Goal: Register for event/course

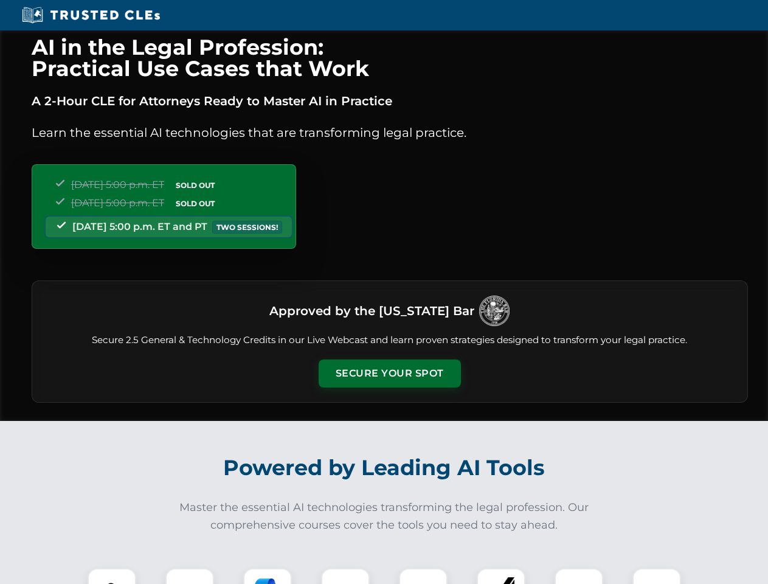
click at [389, 373] on button "Secure Your Spot" at bounding box center [390, 373] width 142 height 28
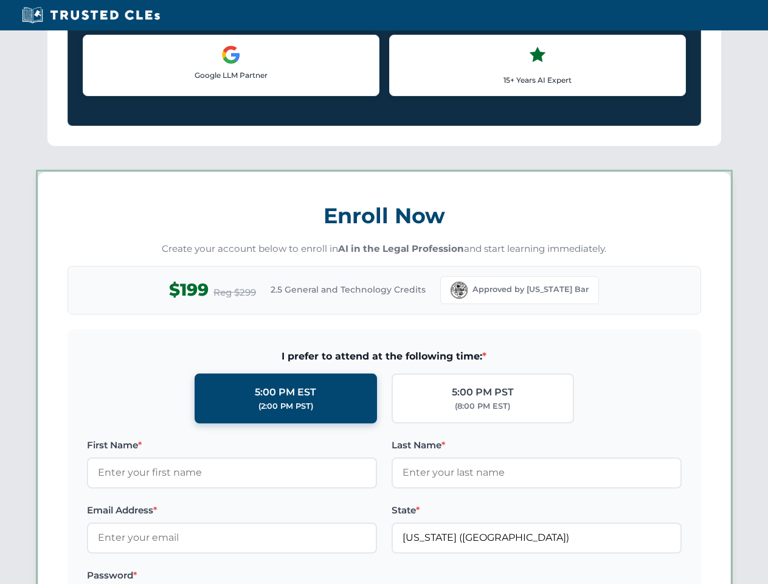
click at [268, 576] on label "Password *" at bounding box center [232, 575] width 290 height 15
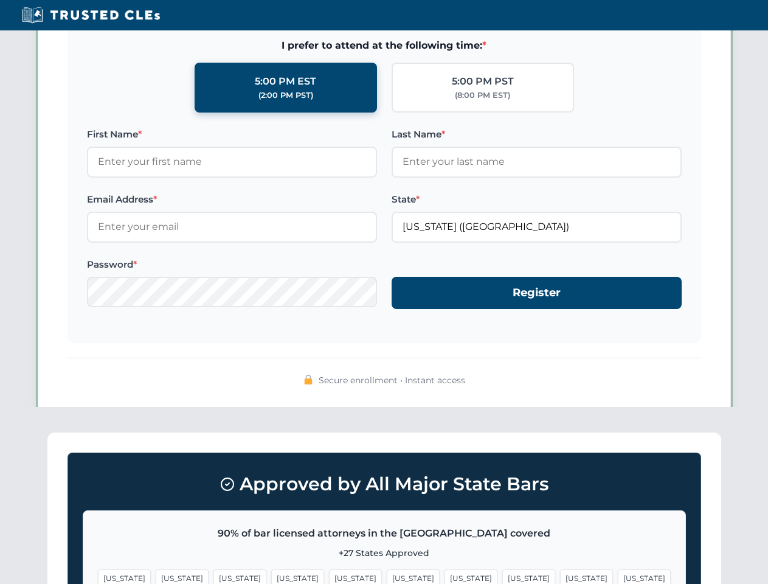
click at [560, 576] on span "[US_STATE]" at bounding box center [586, 578] width 53 height 18
